Goal: Information Seeking & Learning: Understand process/instructions

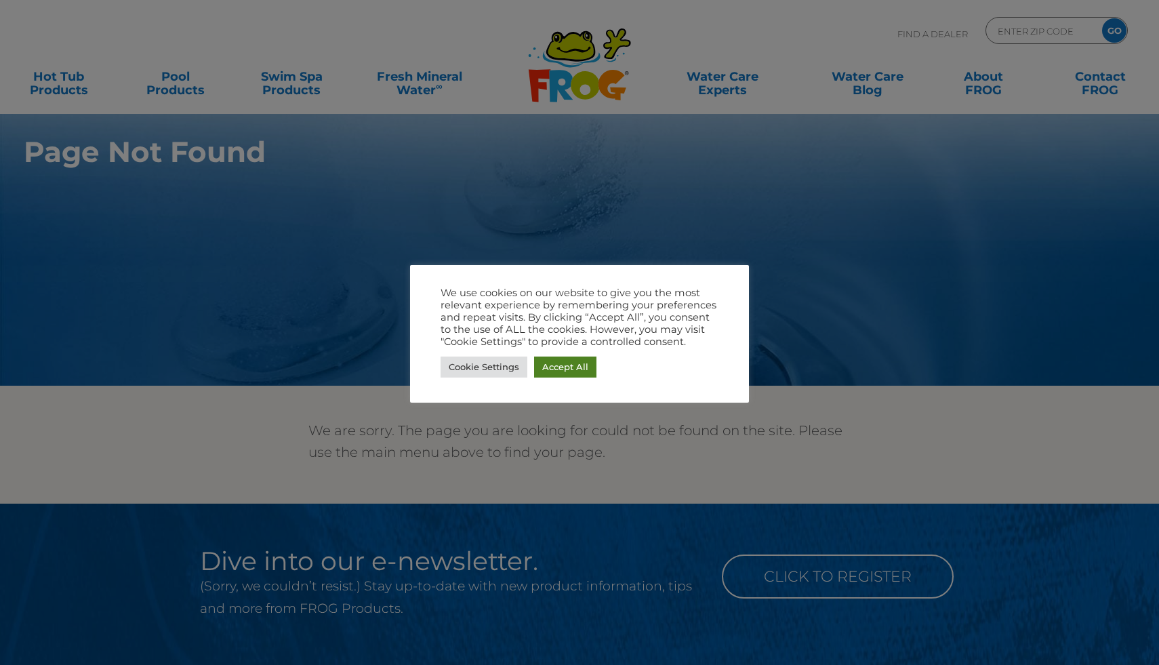
click at [576, 365] on link "Accept All" at bounding box center [565, 366] width 62 height 21
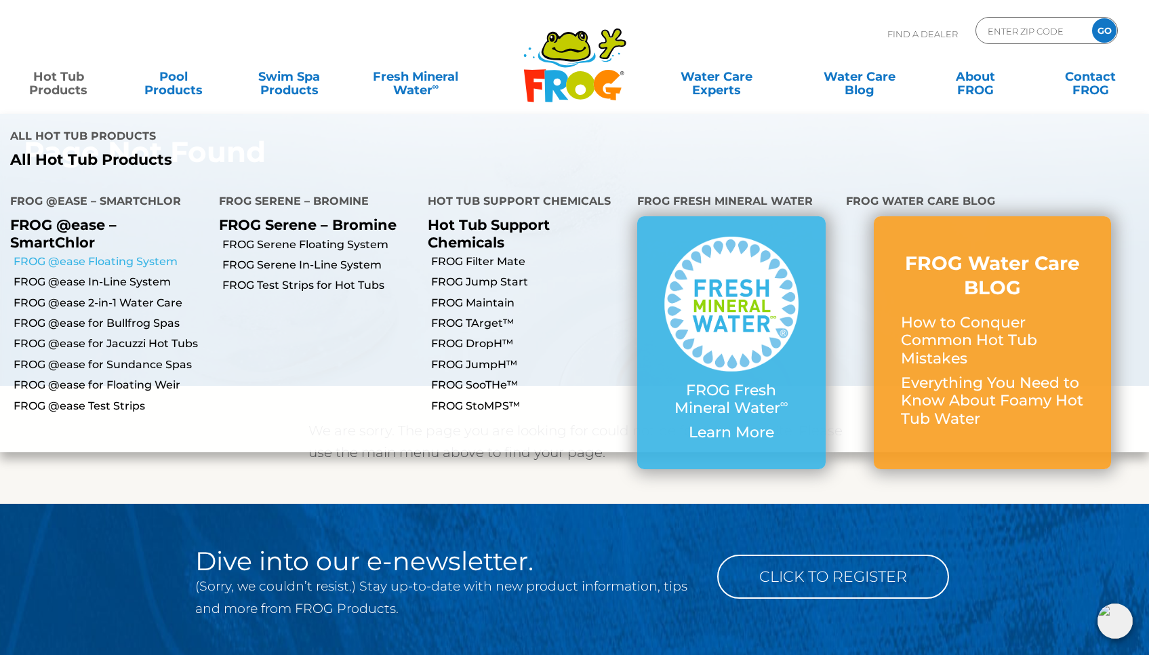
click at [95, 254] on link "FROG @ease Floating System" at bounding box center [111, 261] width 195 height 15
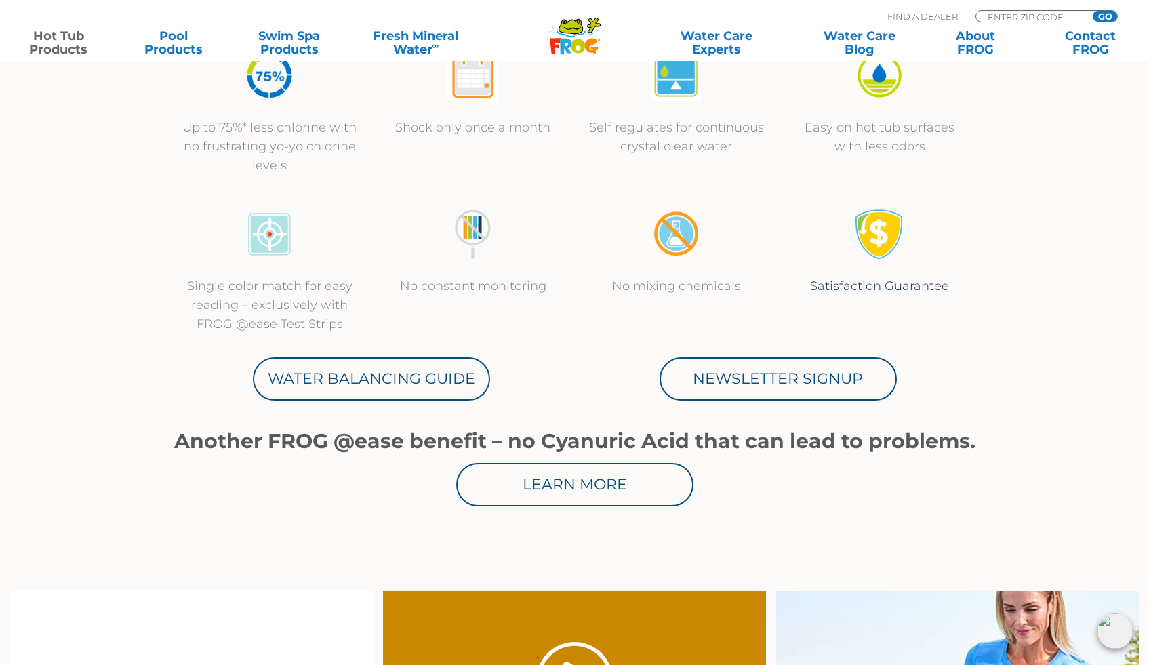
scroll to position [599, 0]
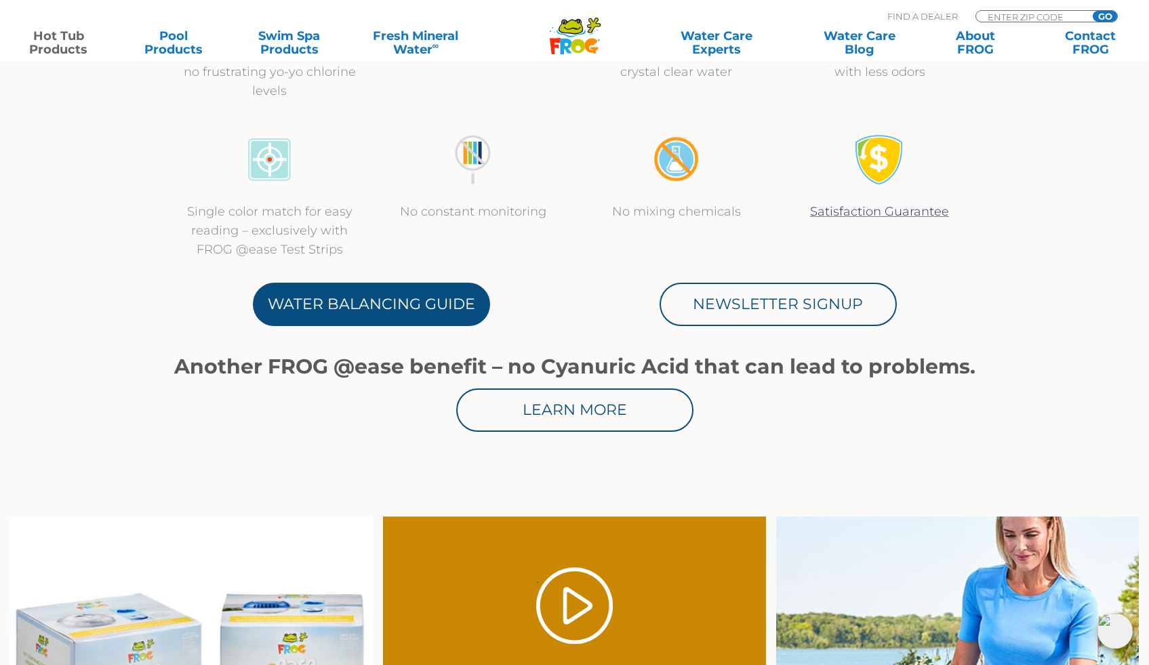
click at [317, 298] on link "Water Balancing Guide" at bounding box center [371, 304] width 237 height 43
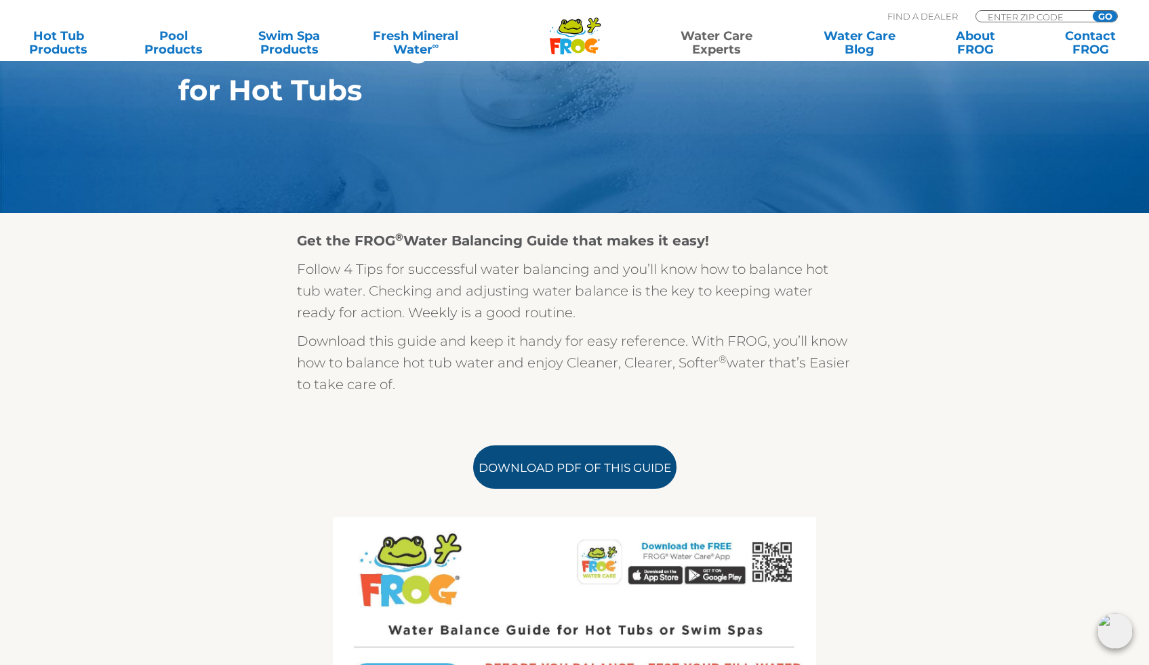
scroll to position [218, 0]
click at [587, 472] on link "Download PDF of this Guide" at bounding box center [574, 466] width 203 height 43
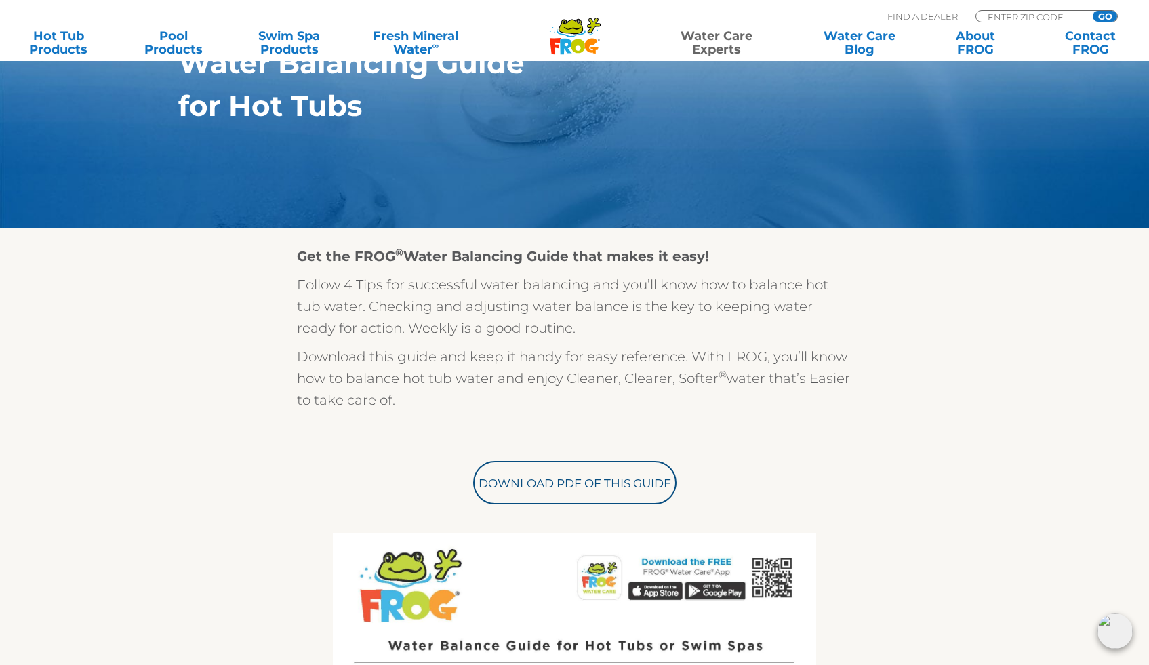
scroll to position [0, 0]
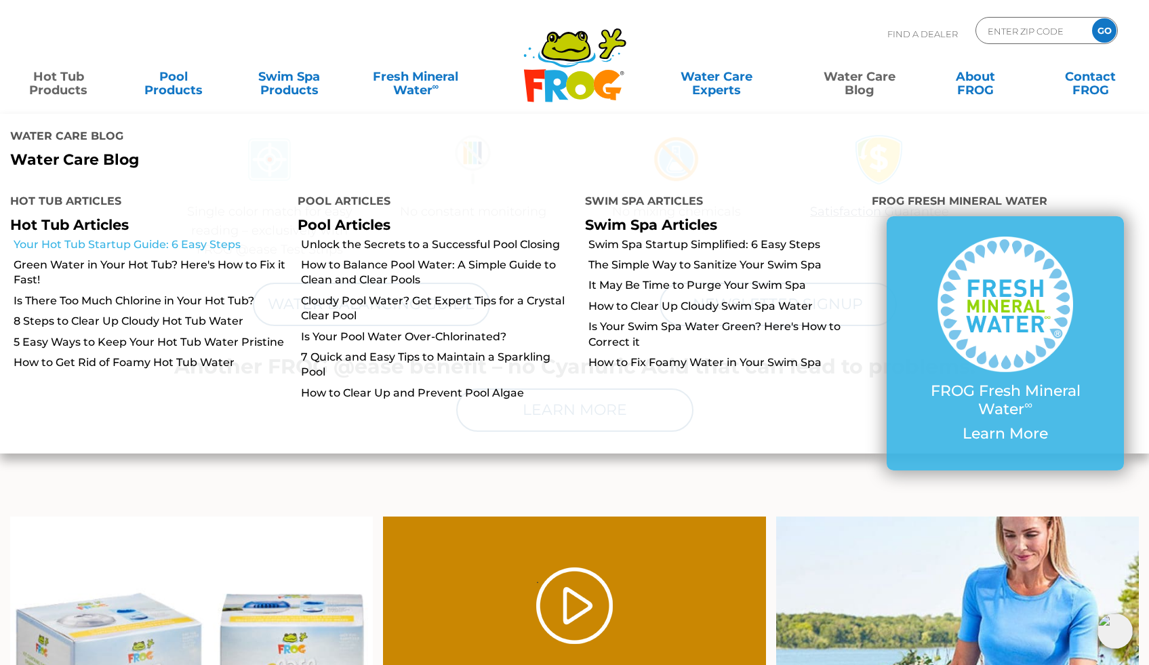
click at [119, 237] on link "Your Hot Tub Startup Guide: 6 Easy Steps" at bounding box center [151, 244] width 274 height 15
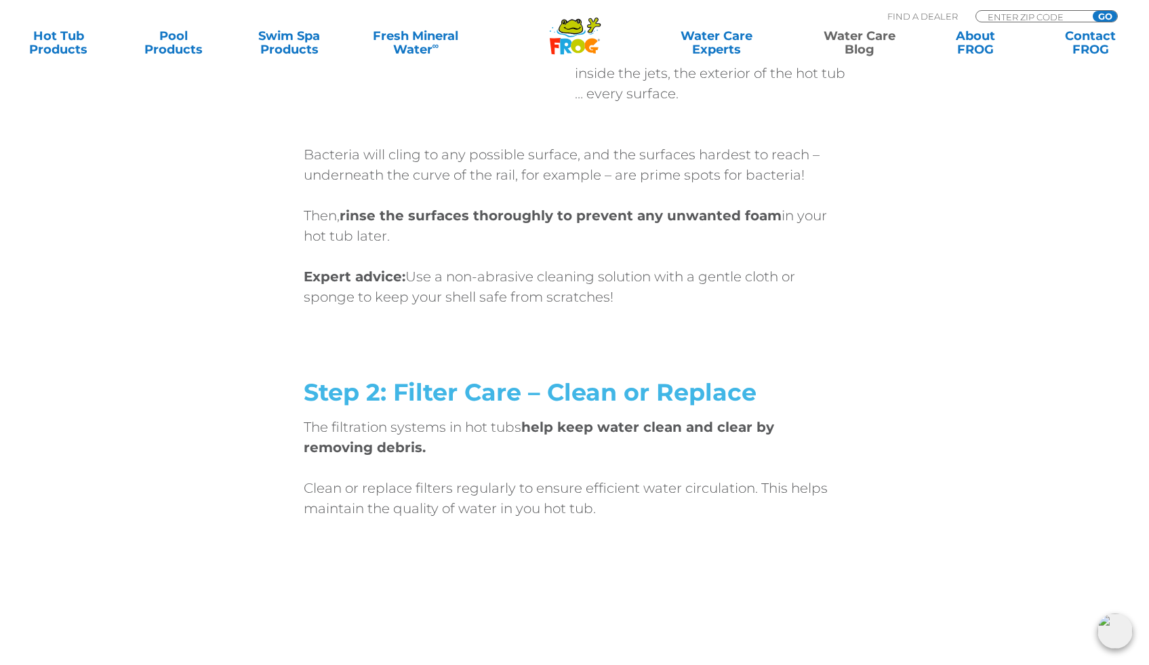
scroll to position [1326, 0]
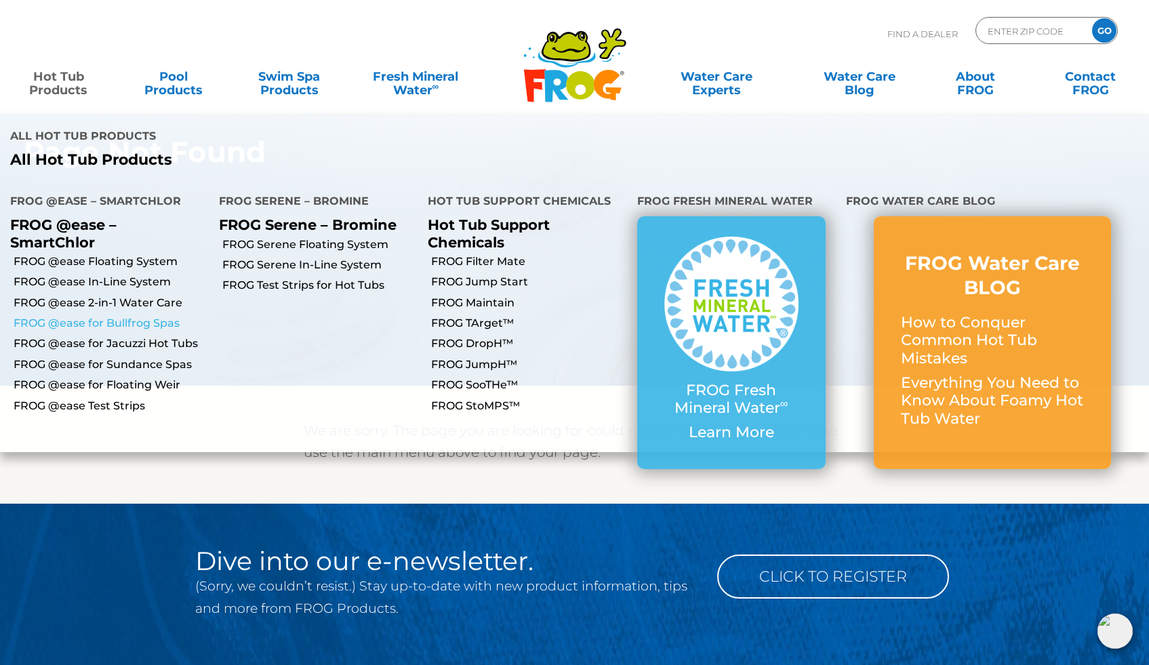
click at [110, 316] on link "FROG @ease for Bullfrog Spas" at bounding box center [111, 323] width 195 height 15
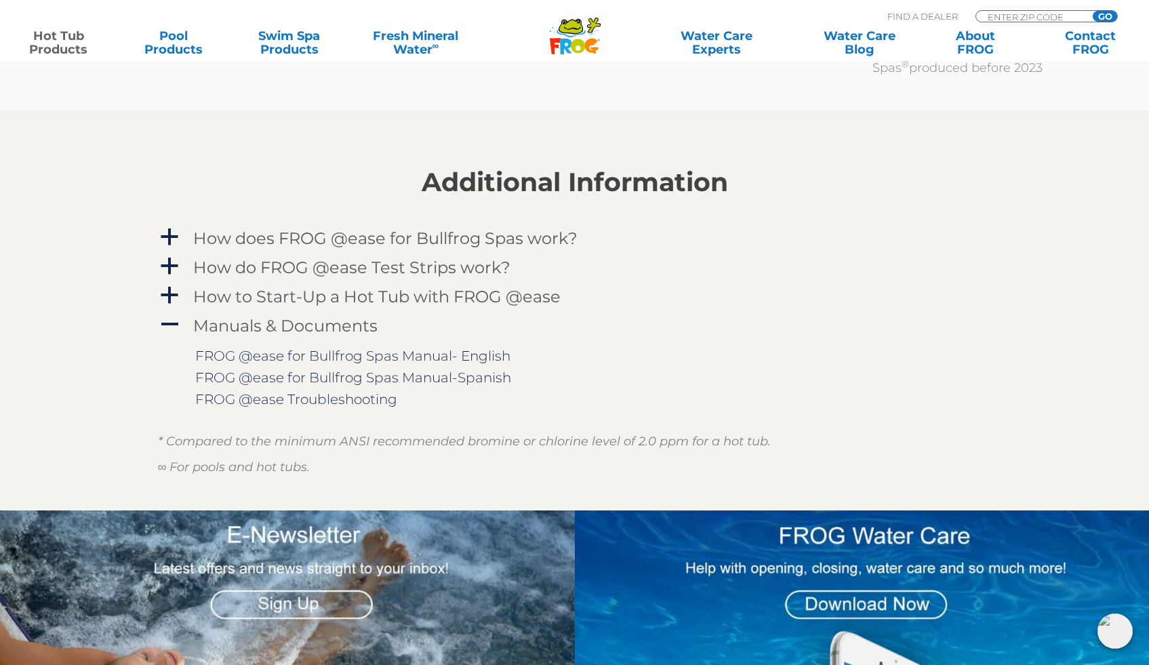
scroll to position [1742, 0]
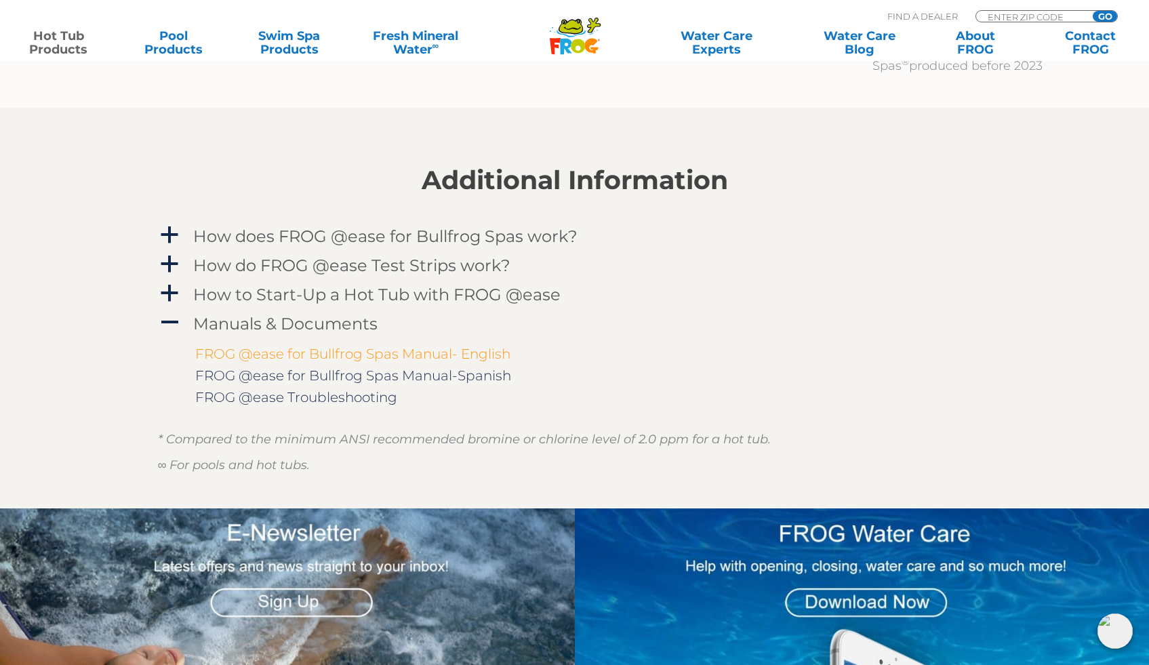
click at [457, 354] on link "FROG @ease for Bullfrog Spas Manual- English" at bounding box center [352, 354] width 315 height 16
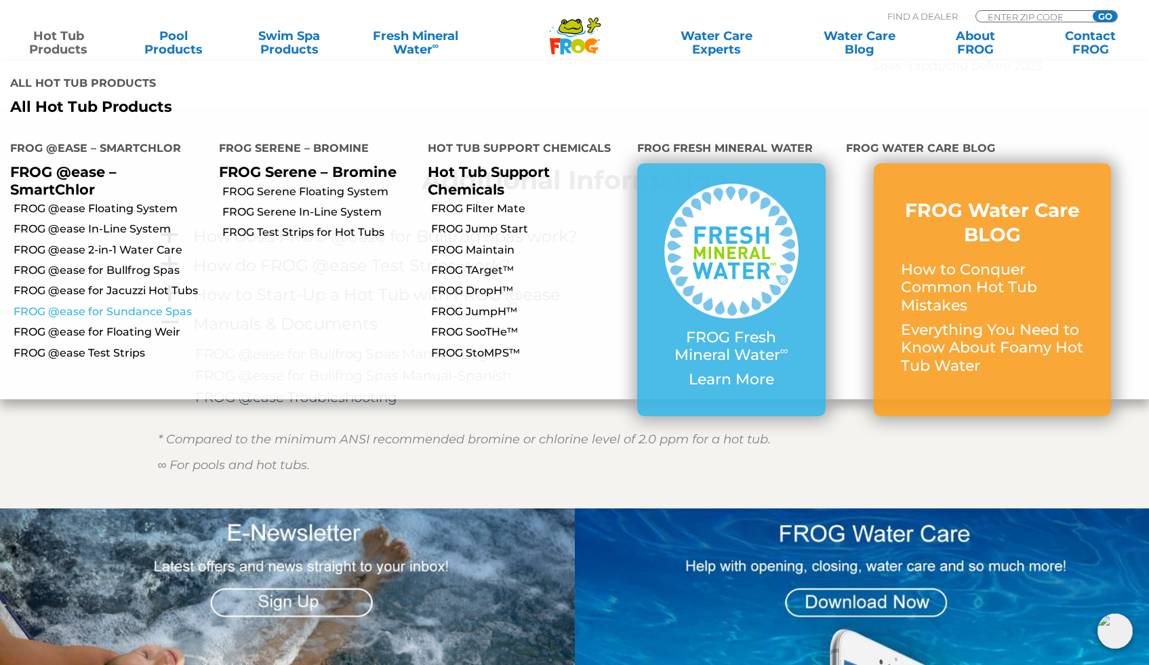
click at [102, 304] on link "FROG @ease for Sundance Spas" at bounding box center [111, 311] width 195 height 15
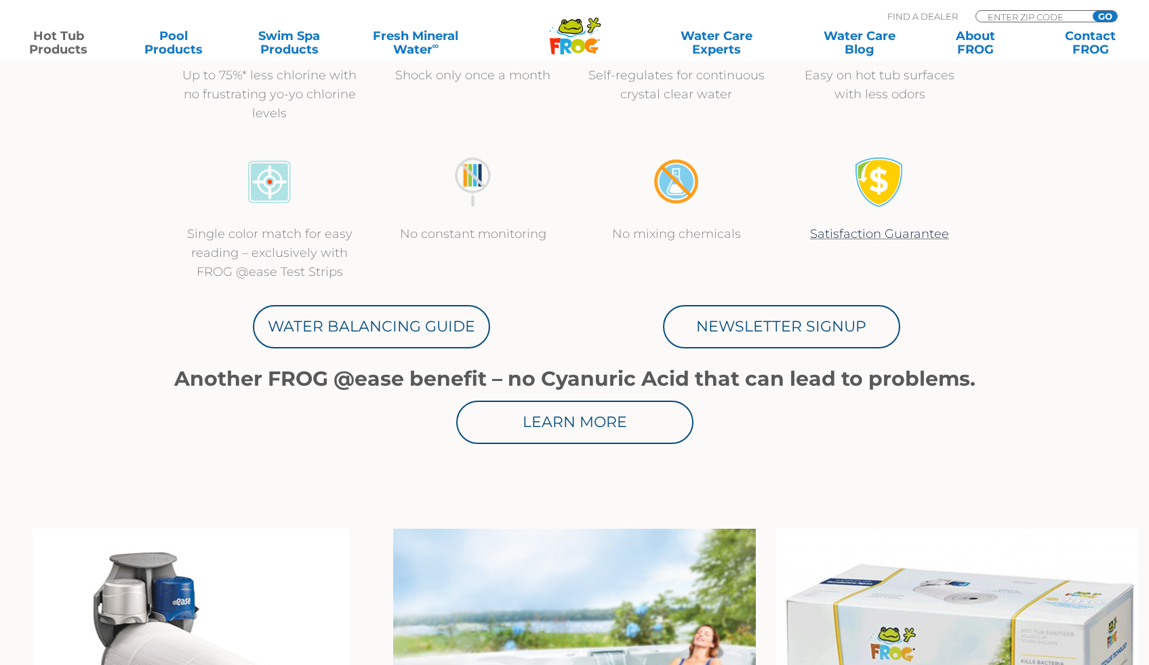
scroll to position [720, 0]
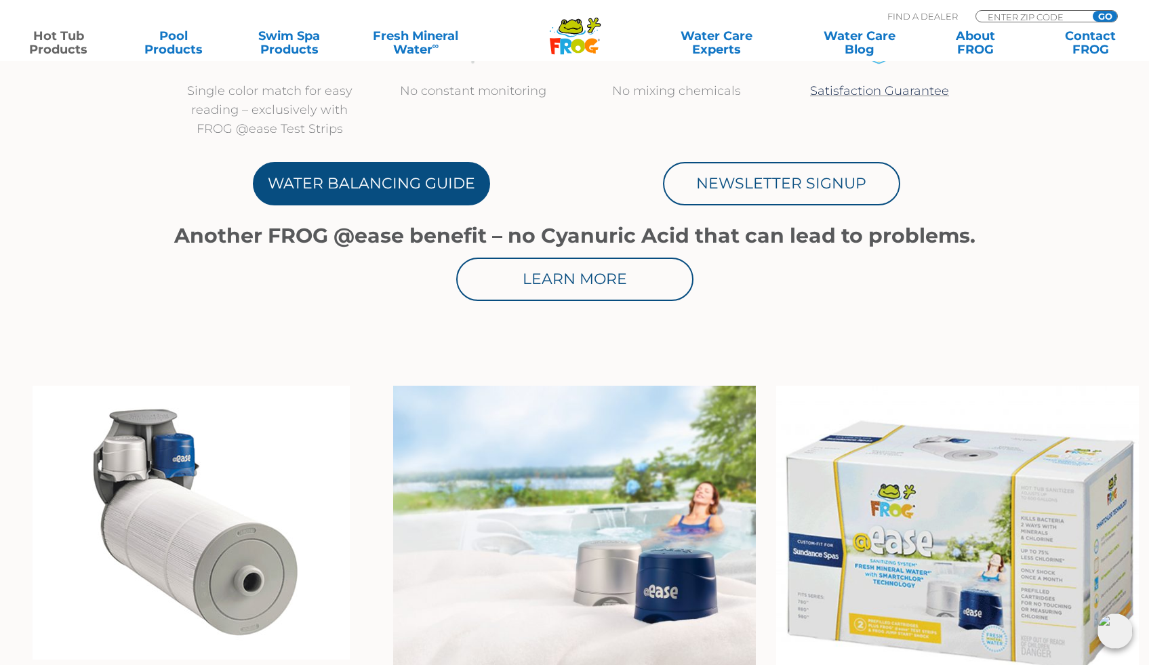
click at [394, 186] on link "Water Balancing Guide" at bounding box center [371, 183] width 237 height 43
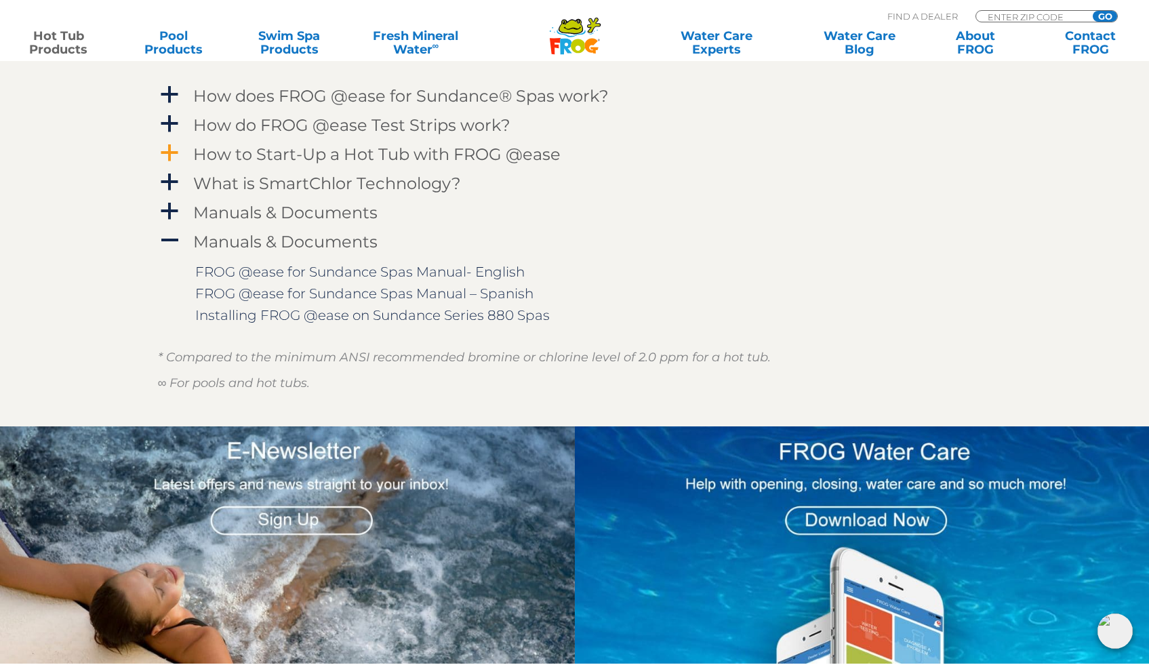
scroll to position [1443, 0]
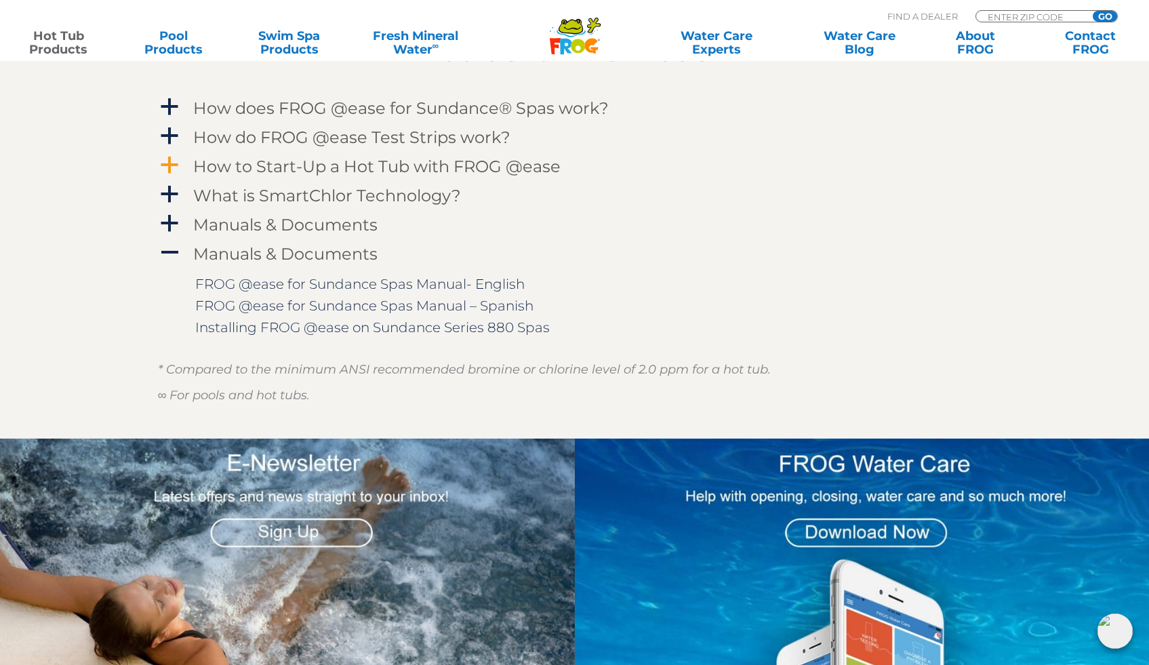
click at [289, 171] on h4 "How to Start-Up a Hot Tub with FROG @ease" at bounding box center [376, 166] width 367 height 18
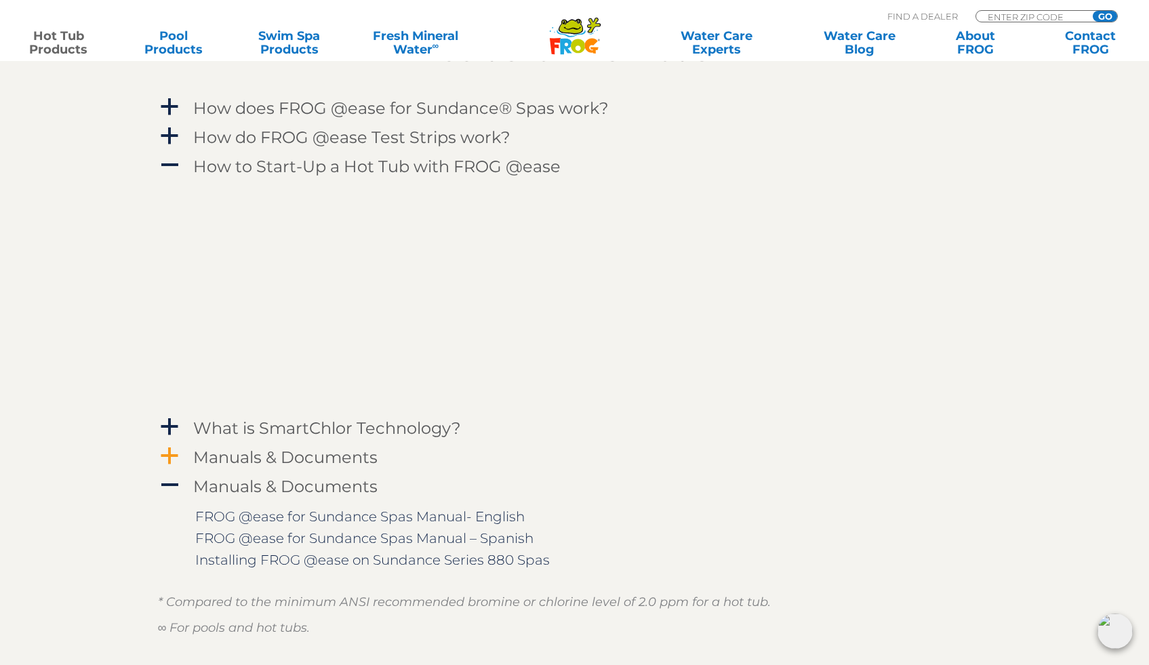
click at [310, 453] on h4 "Manuals & Documents" at bounding box center [285, 457] width 184 height 18
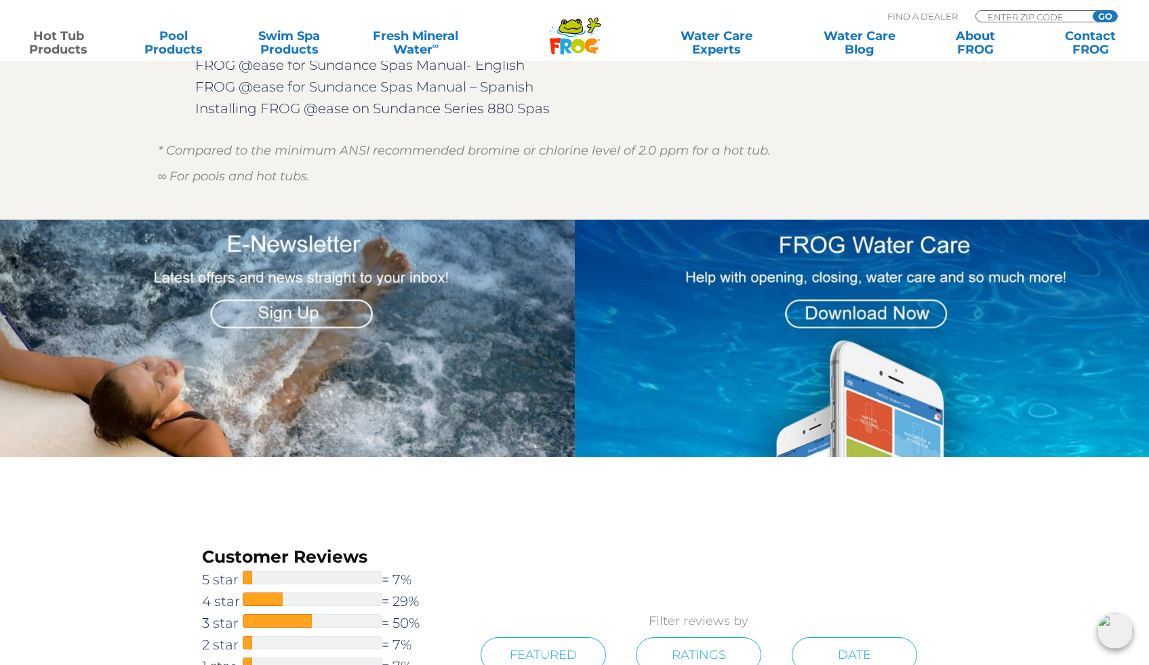
scroll to position [2651, 0]
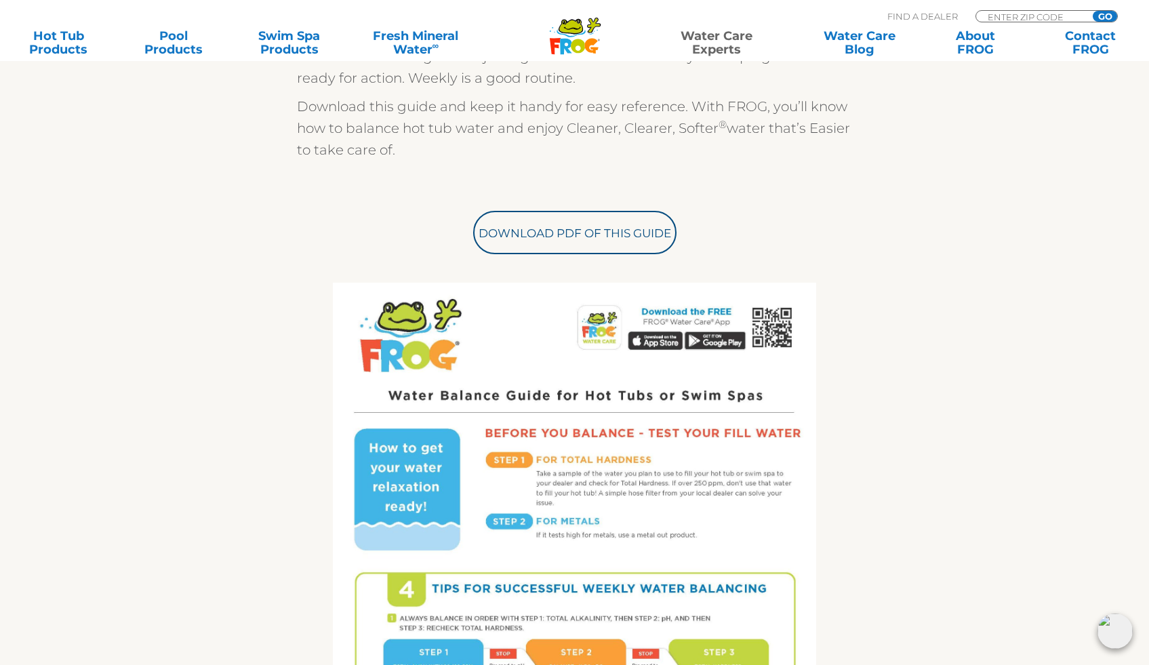
scroll to position [538, 0]
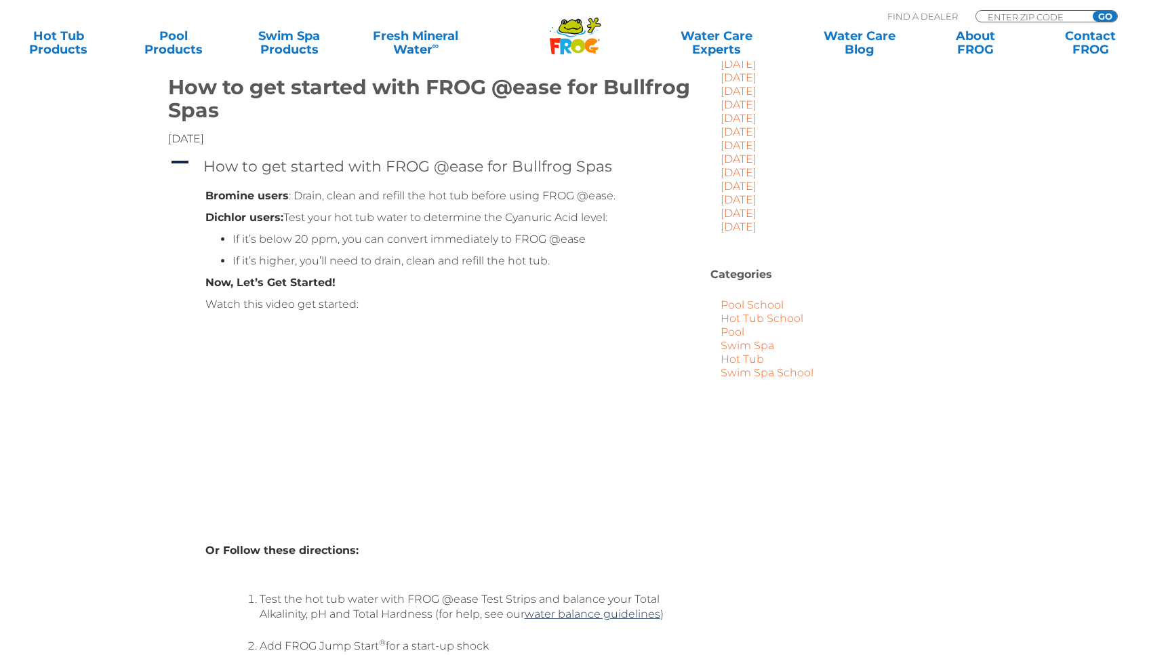
scroll to position [343, 0]
